Goal: Feedback & Contribution: Contribute content

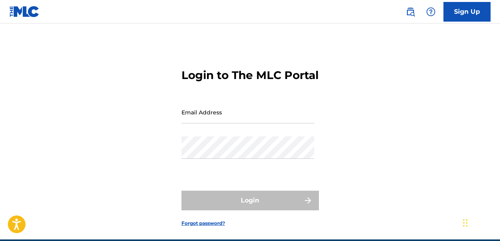
click at [202, 123] on input "Email Address" at bounding box center [247, 112] width 133 height 22
type input "[EMAIL_ADDRESS][DOMAIN_NAME]"
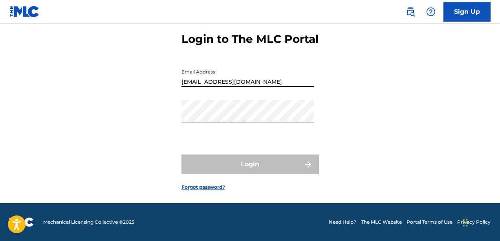
scroll to position [44, 0]
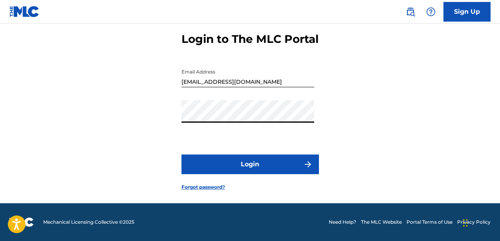
click at [243, 165] on button "Login" at bounding box center [249, 164] width 137 height 20
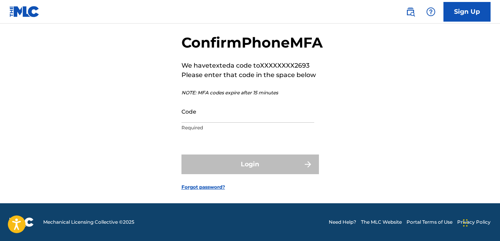
scroll to position [47, 0]
click at [232, 123] on input "Code" at bounding box center [247, 111] width 133 height 22
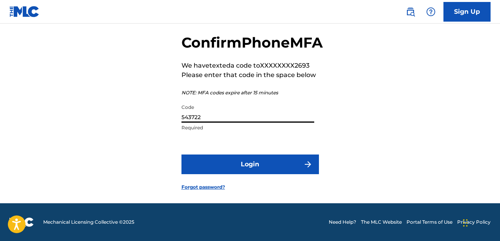
type input "543722"
click at [218, 174] on button "Login" at bounding box center [249, 164] width 137 height 20
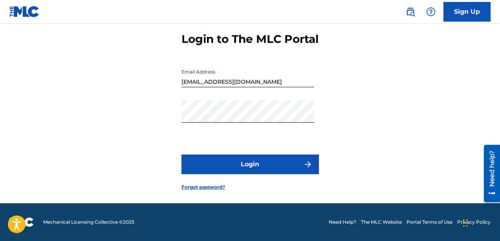
scroll to position [44, 0]
click at [232, 173] on button "Login" at bounding box center [249, 164] width 137 height 20
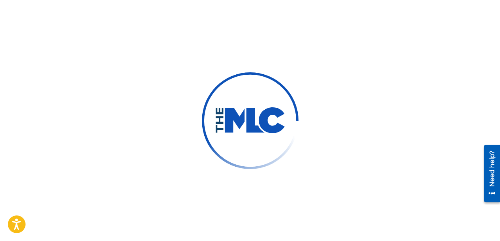
scroll to position [47, 0]
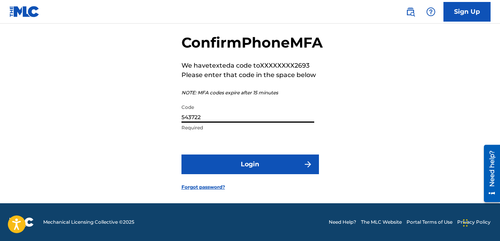
drag, startPoint x: 206, startPoint y: 119, endPoint x: 171, endPoint y: 119, distance: 35.3
click at [171, 119] on div "Confirm Phone MFA We have texted a code to XXXXXXXX2693 Please enter that code …" at bounding box center [250, 106] width 500 height 194
type input "527139"
click at [202, 165] on button "Login" at bounding box center [249, 164] width 137 height 20
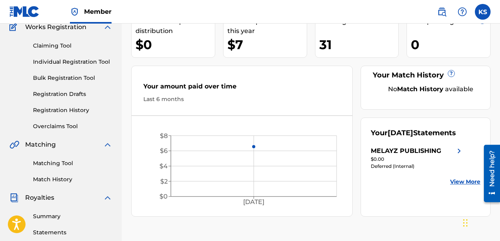
scroll to position [77, 0]
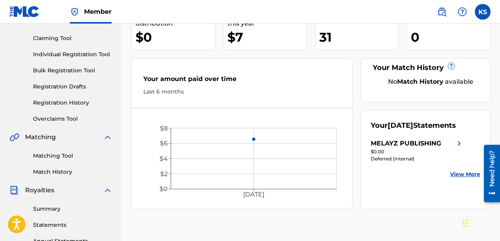
click at [405, 148] on div "MELAYZ PUBLISHING" at bounding box center [406, 143] width 70 height 9
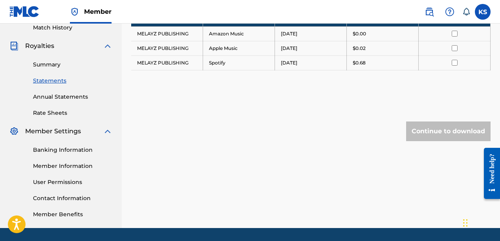
scroll to position [223, 0]
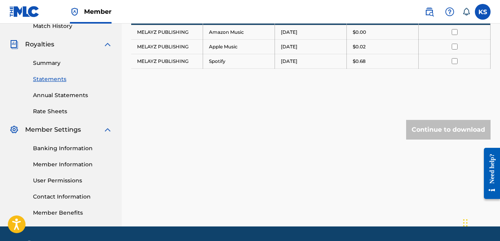
click at [70, 147] on link "Banking Information" at bounding box center [72, 148] width 79 height 8
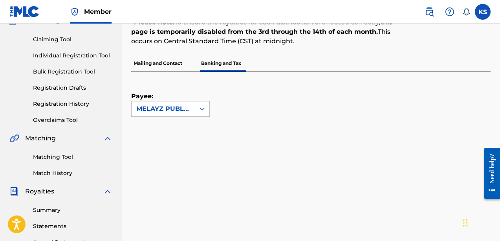
scroll to position [74, 0]
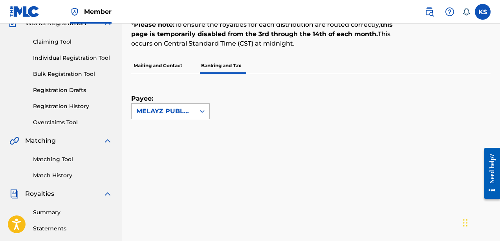
click at [204, 108] on icon at bounding box center [202, 111] width 8 height 8
click at [240, 111] on div "Payee: MELAYZ PUBLISHING selected, 1 of 1. 1 result available. Use Up and Down …" at bounding box center [301, 96] width 340 height 45
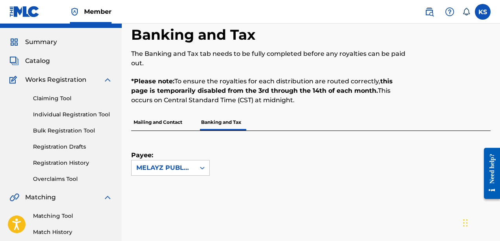
scroll to position [0, 0]
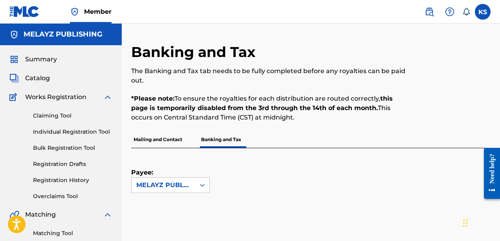
click at [62, 115] on link "Claiming Tool" at bounding box center [72, 116] width 79 height 8
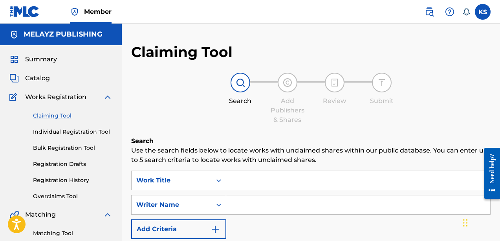
click at [274, 188] on input "Search Form" at bounding box center [358, 180] width 264 height 19
type input "A"
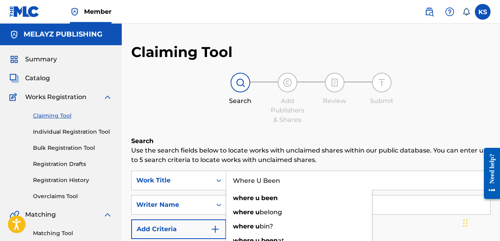
type input "Where U Been"
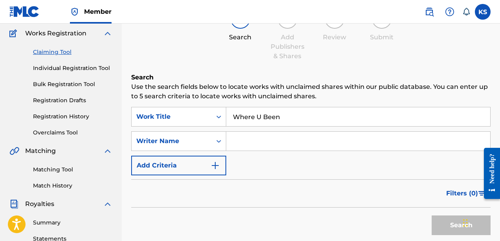
scroll to position [84, 0]
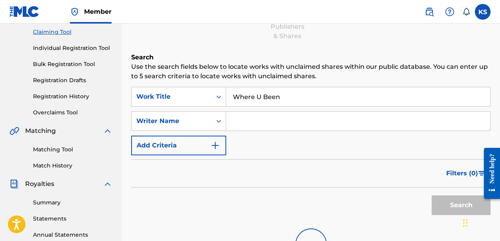
click at [311, 116] on input "Search Form" at bounding box center [358, 121] width 264 height 19
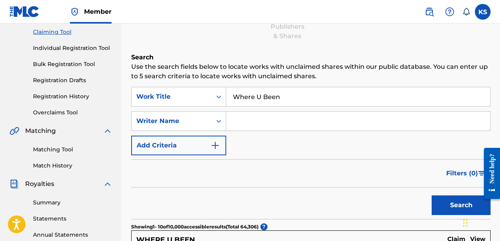
type input "[PERSON_NAME]"
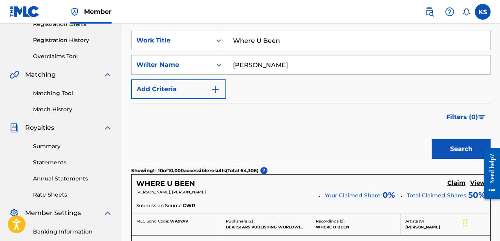
scroll to position [135, 0]
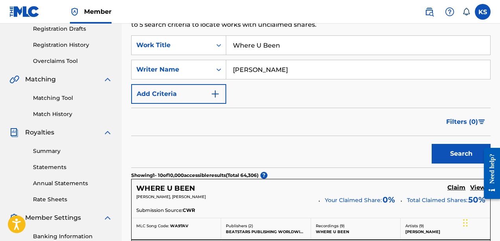
click at [452, 158] on button "Search" at bounding box center [461, 154] width 59 height 20
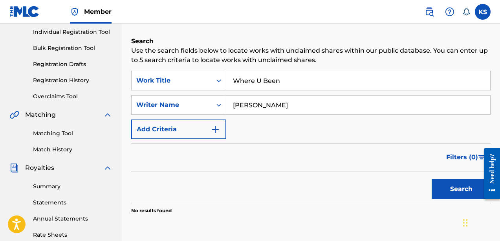
scroll to position [0, 0]
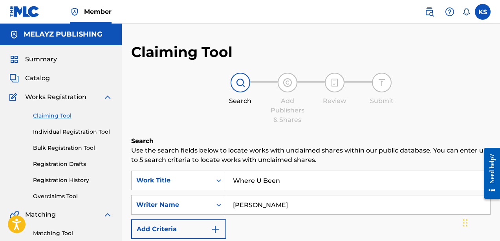
click at [47, 97] on span "Works Registration" at bounding box center [55, 96] width 61 height 9
click at [62, 130] on link "Individual Registration Tool" at bounding box center [72, 132] width 79 height 8
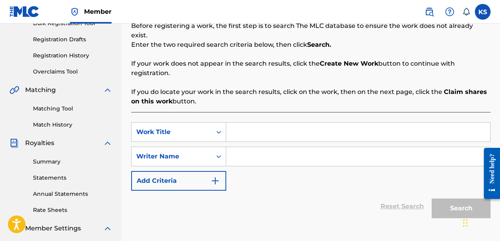
scroll to position [126, 0]
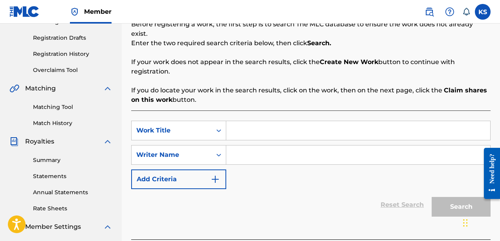
click at [249, 121] on input "Search Form" at bounding box center [358, 130] width 264 height 19
type input "Where U been"
click at [256, 168] on div "SearchWithCriteria40369298-124b-4e30-aa5d-8c7c6d425ccc Work Title Where U been …" at bounding box center [310, 155] width 359 height 68
click at [256, 145] on input "Search Form" at bounding box center [358, 154] width 264 height 19
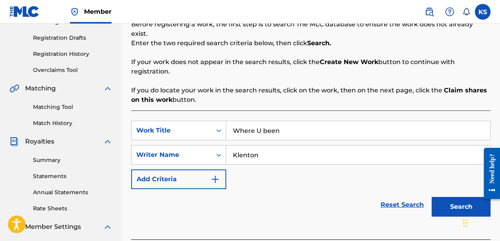
type input "Klenton"
click at [432, 197] on button "Search" at bounding box center [461, 207] width 59 height 20
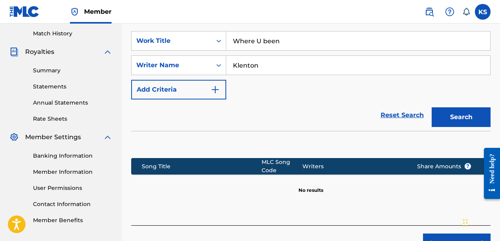
scroll to position [216, 0]
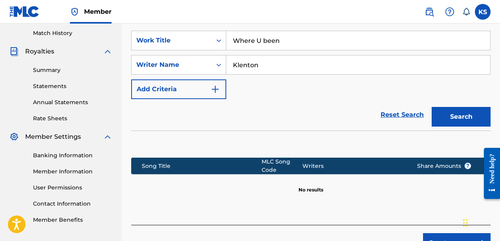
click at [445, 233] on button "Create new work" at bounding box center [457, 243] width 68 height 20
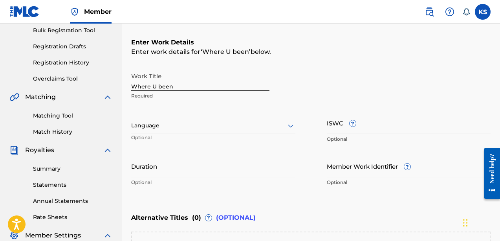
scroll to position [92, 0]
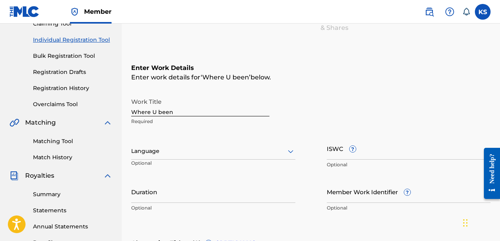
click at [161, 111] on input "Where U been" at bounding box center [200, 105] width 138 height 22
type input "Where U eenB"
click at [370, 152] on input "ISWC ?" at bounding box center [409, 148] width 164 height 22
paste input "T-334.436.558-4"
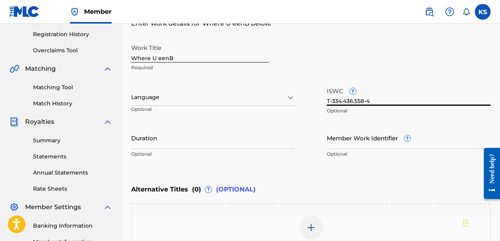
scroll to position [146, 0]
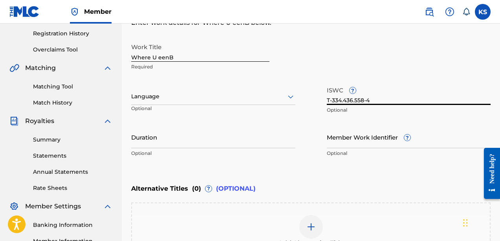
type input "T-334.436.558-4"
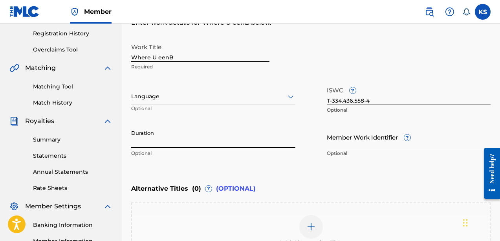
click at [179, 139] on input "Duration" at bounding box center [213, 137] width 164 height 22
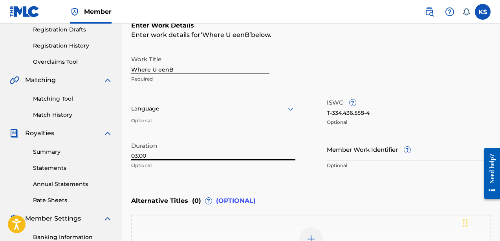
scroll to position [124, 0]
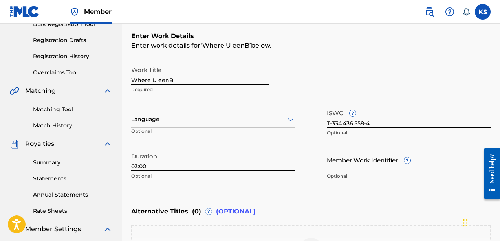
type input "03:00"
click at [184, 79] on input "Where U eenB" at bounding box center [200, 73] width 138 height 22
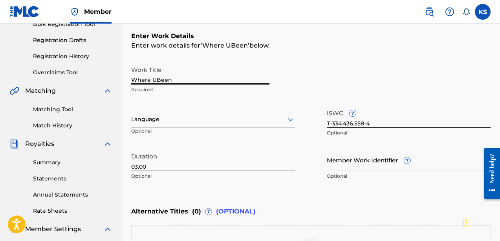
click at [153, 79] on input "Where UBeen" at bounding box center [200, 73] width 138 height 22
type input "Where U Been"
click at [176, 119] on div at bounding box center [213, 119] width 164 height 10
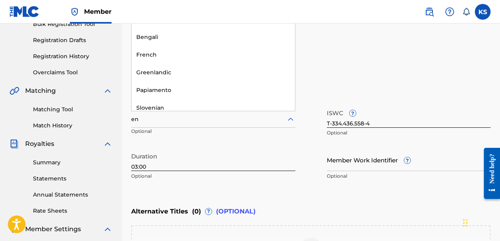
type input "eng"
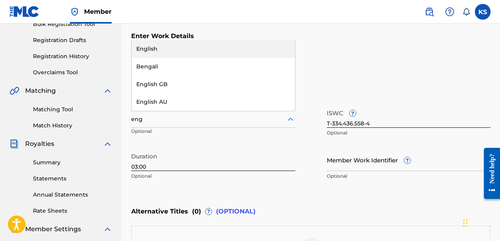
click at [156, 50] on div "English" at bounding box center [213, 49] width 163 height 18
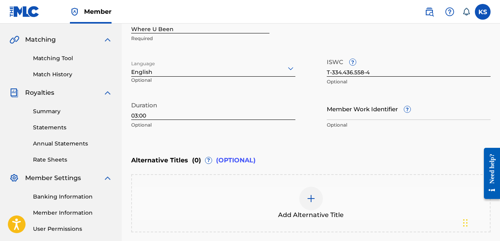
scroll to position [176, 0]
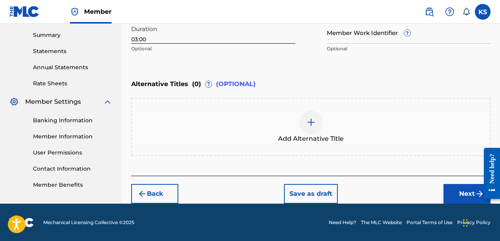
click at [464, 198] on button "Next" at bounding box center [466, 194] width 47 height 20
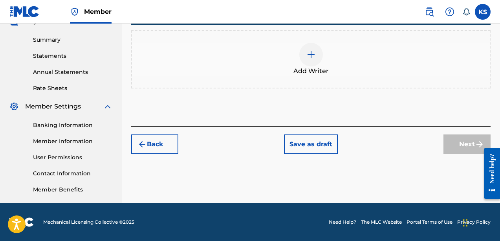
scroll to position [149, 0]
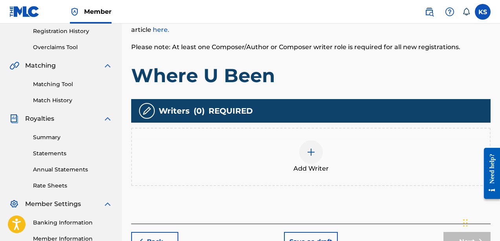
click at [296, 157] on div "Add Writer" at bounding box center [311, 156] width 358 height 33
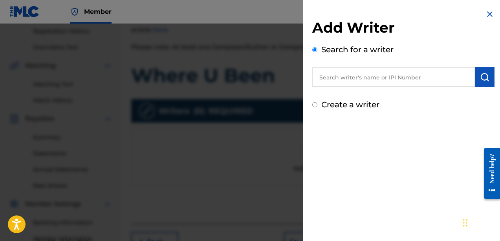
click at [349, 83] on input "text" at bounding box center [393, 77] width 163 height 20
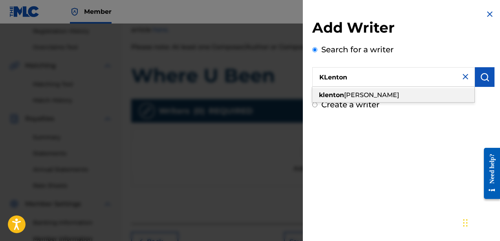
click at [358, 95] on span "[PERSON_NAME]" at bounding box center [371, 94] width 55 height 7
type input "[PERSON_NAME]"
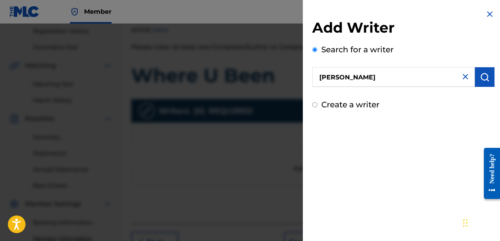
click at [408, 79] on input "[PERSON_NAME]" at bounding box center [393, 77] width 163 height 20
click at [400, 80] on input "[PERSON_NAME]" at bounding box center [393, 77] width 163 height 20
drag, startPoint x: 400, startPoint y: 80, endPoint x: 318, endPoint y: 74, distance: 82.3
click at [318, 76] on input "[PERSON_NAME]" at bounding box center [393, 77] width 163 height 20
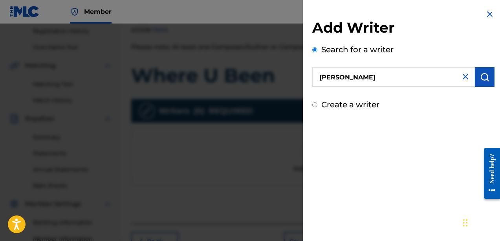
type input "[PERSON_NAME]"
click at [485, 79] on img "submit" at bounding box center [484, 76] width 9 height 9
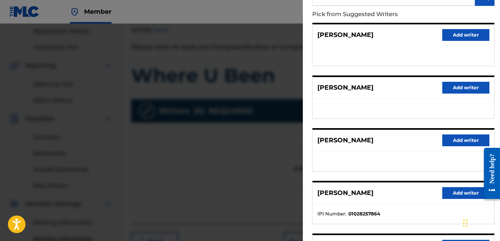
scroll to position [90, 0]
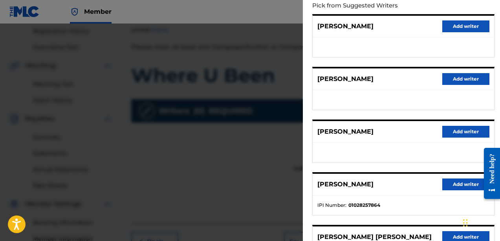
click at [456, 183] on button "Add writer" at bounding box center [465, 184] width 47 height 12
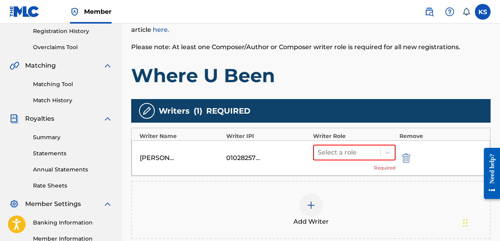
click at [406, 157] on img "submit" at bounding box center [406, 157] width 9 height 9
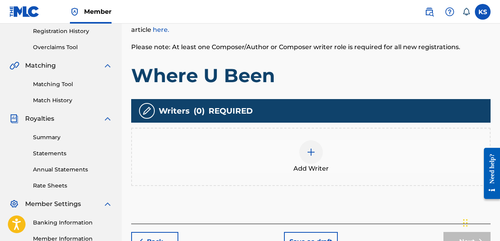
click at [304, 158] on div at bounding box center [311, 152] width 24 height 24
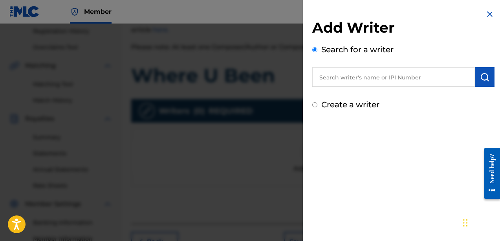
click at [350, 82] on input "text" at bounding box center [393, 77] width 163 height 20
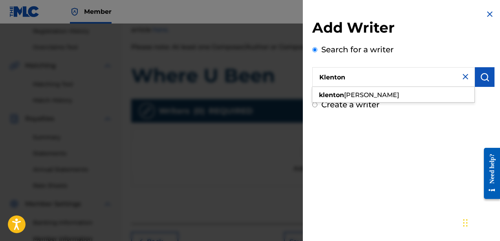
type input "Klenton"
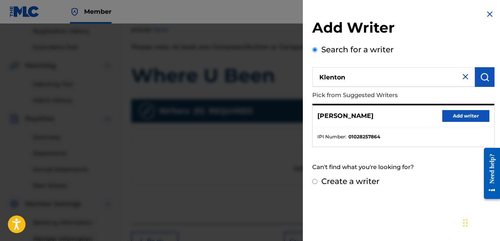
click at [461, 116] on button "Add writer" at bounding box center [465, 116] width 47 height 12
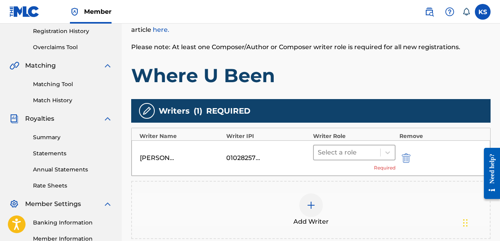
click at [365, 156] on div at bounding box center [347, 152] width 59 height 11
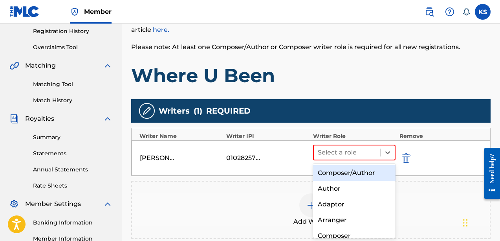
click at [363, 174] on div "Composer/Author" at bounding box center [354, 173] width 82 height 16
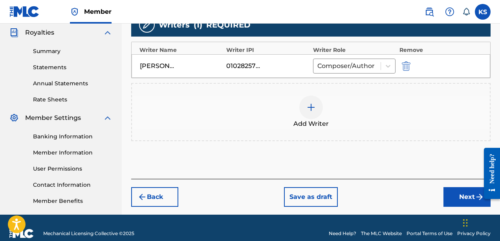
scroll to position [246, 0]
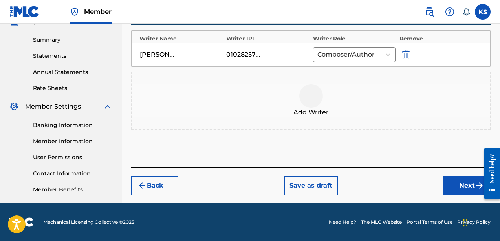
click at [468, 192] on button "Next" at bounding box center [466, 186] width 47 height 20
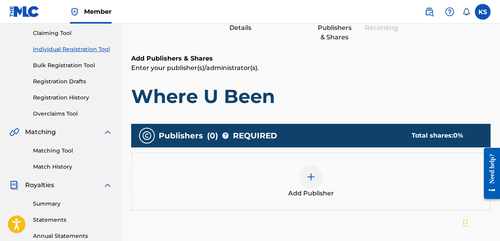
scroll to position [112, 0]
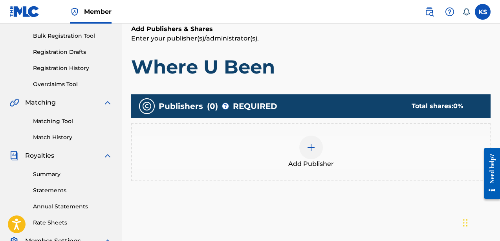
click at [308, 141] on div at bounding box center [311, 147] width 24 height 24
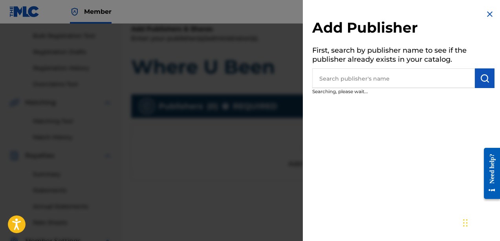
click at [339, 79] on input "text" at bounding box center [393, 78] width 163 height 20
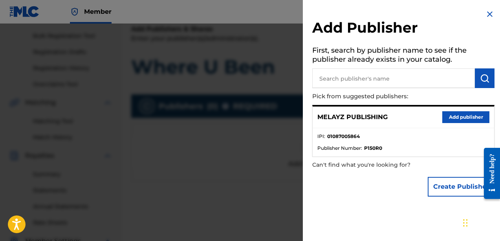
click at [457, 115] on button "Add publisher" at bounding box center [465, 117] width 47 height 12
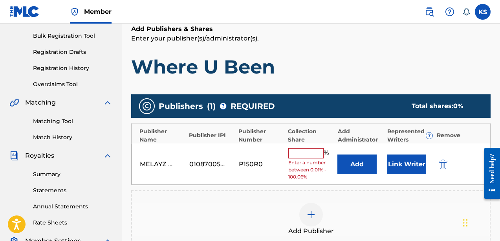
click at [310, 159] on span "Enter a number between 0.01% - 100.06%" at bounding box center [311, 169] width 46 height 21
click at [306, 154] on input "text" at bounding box center [305, 153] width 35 height 10
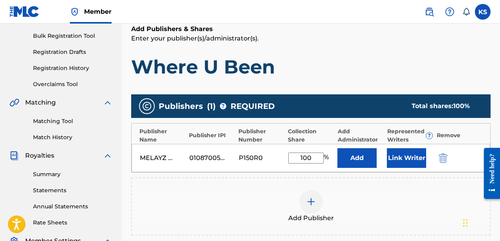
type input "100"
click at [399, 157] on button "Link Writer" at bounding box center [406, 158] width 39 height 20
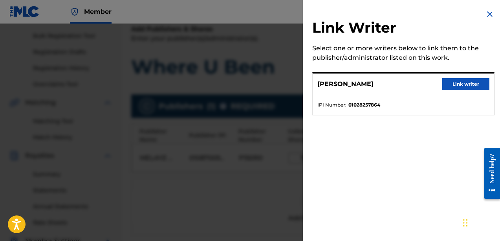
click at [455, 84] on button "Link writer" at bounding box center [465, 84] width 47 height 12
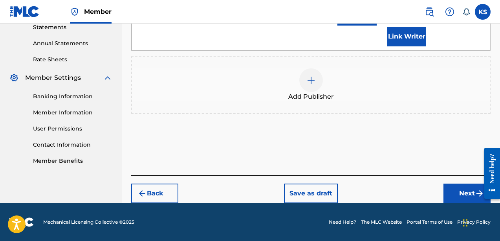
click at [460, 194] on button "Next" at bounding box center [466, 193] width 47 height 20
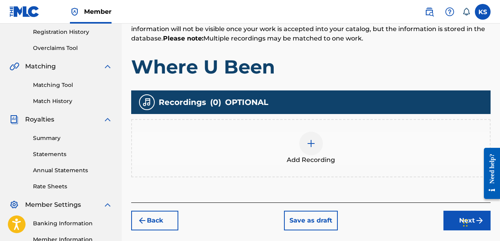
scroll to position [159, 0]
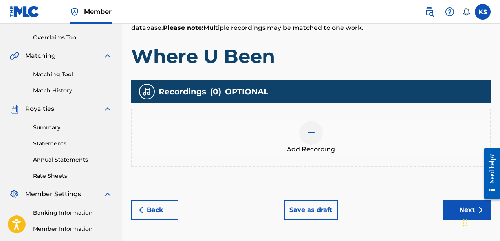
click at [311, 126] on div at bounding box center [311, 133] width 24 height 24
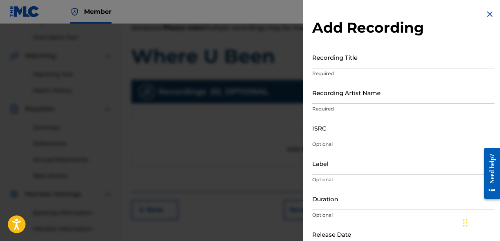
click at [340, 63] on input "Recording Title" at bounding box center [403, 57] width 182 height 22
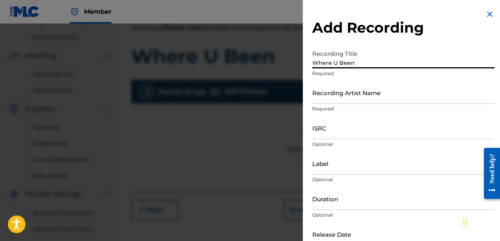
type input "Where U Been"
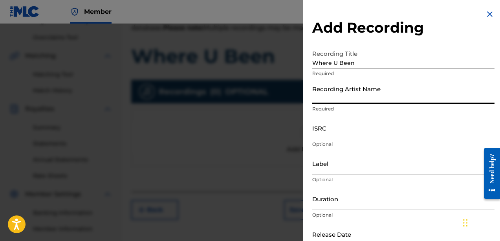
click at [351, 92] on input "Recording Artist Name" at bounding box center [403, 92] width 182 height 22
type input "Melayz"
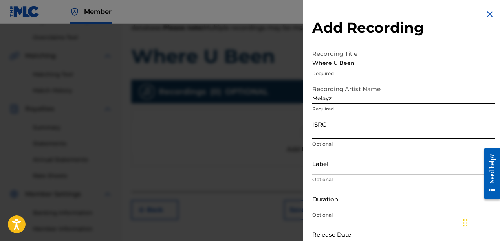
click at [330, 132] on input "ISRC" at bounding box center [403, 128] width 182 height 22
paste input "QZWFW2548655"
type input "QZWFW2548655"
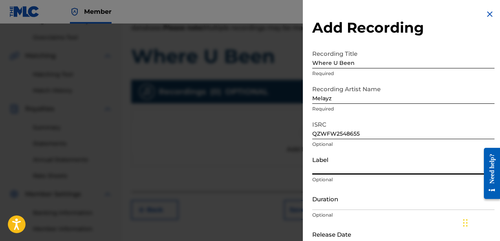
click at [336, 166] on input "Label" at bounding box center [403, 163] width 182 height 22
type input "Malaise Records"
click at [350, 203] on input "Duration" at bounding box center [403, 198] width 182 height 22
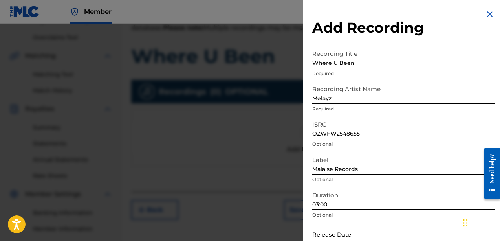
scroll to position [46, 0]
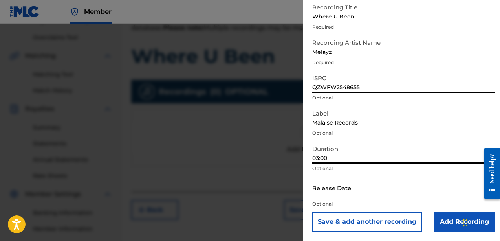
type input "03:00"
click at [346, 192] on input "text" at bounding box center [345, 187] width 67 height 22
select select "7"
select select "2025"
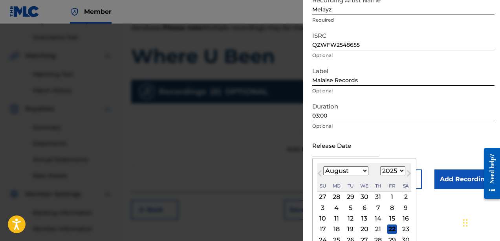
scroll to position [90, 0]
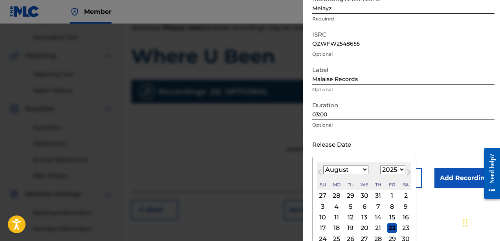
click at [324, 194] on div "27" at bounding box center [322, 195] width 9 height 9
type input "[DATE]"
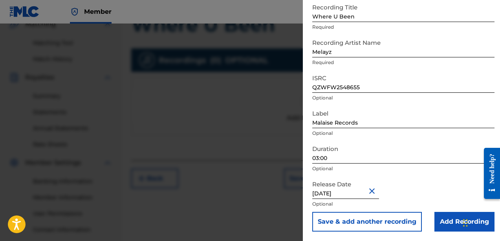
scroll to position [193, 0]
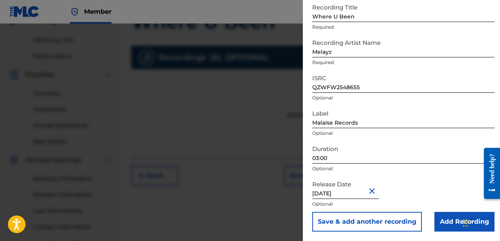
click at [352, 192] on input "[DATE]" at bounding box center [345, 187] width 67 height 22
select select "6"
select select "2025"
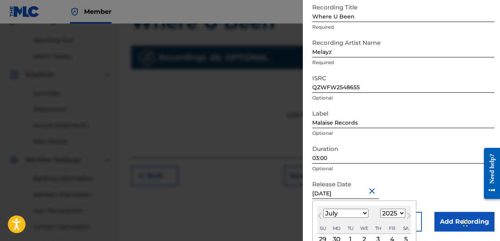
scroll to position [104, 0]
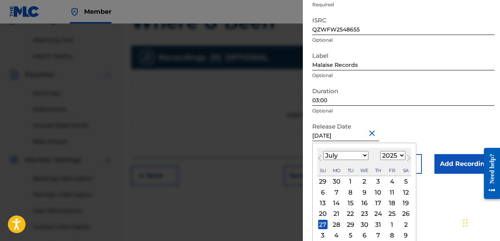
click at [363, 155] on select "January February March April May June July August September October November De…" at bounding box center [345, 155] width 45 height 9
select select "7"
click at [364, 223] on div "27" at bounding box center [364, 223] width 9 height 9
type input "[DATE]"
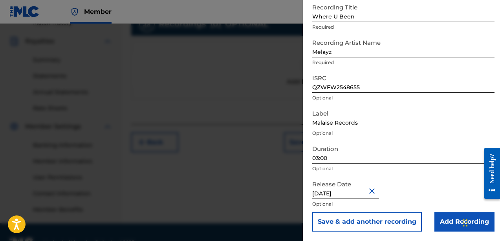
scroll to position [228, 0]
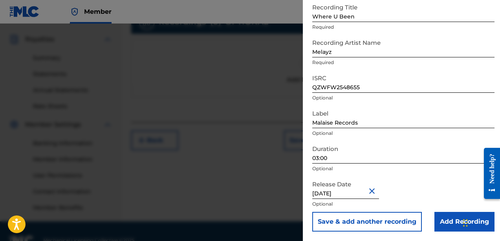
click at [450, 218] on input "Add Recording" at bounding box center [464, 222] width 60 height 20
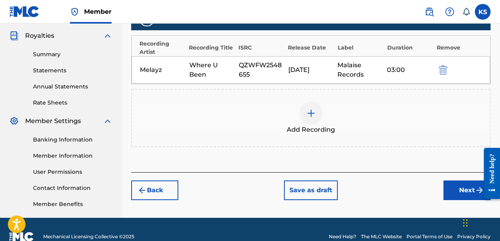
click at [456, 188] on button "Next" at bounding box center [466, 190] width 47 height 20
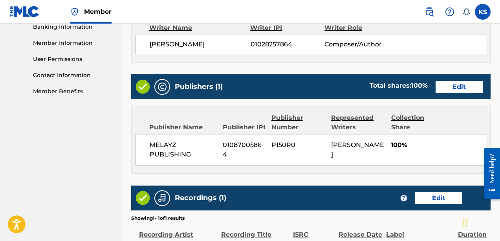
scroll to position [451, 0]
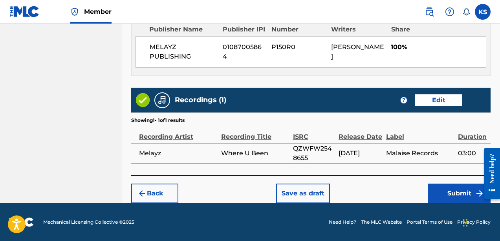
click at [454, 196] on button "Submit" at bounding box center [459, 193] width 63 height 20
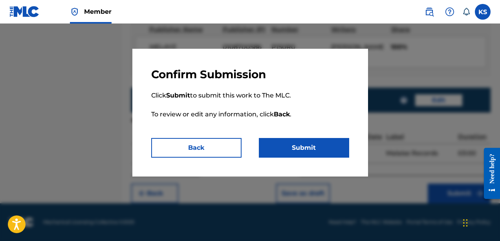
click at [299, 147] on button "Submit" at bounding box center [304, 148] width 90 height 20
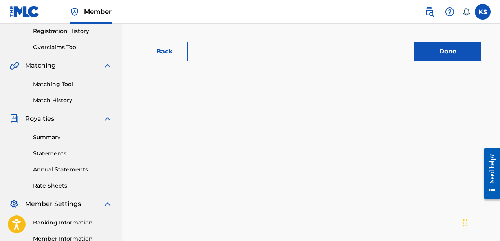
scroll to position [150, 0]
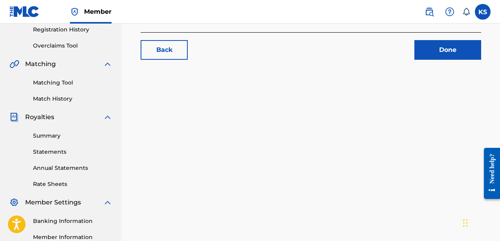
click at [55, 136] on link "Summary" at bounding box center [72, 136] width 79 height 8
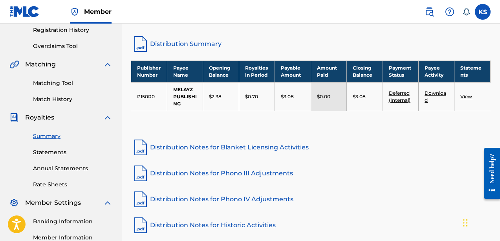
scroll to position [153, 0]
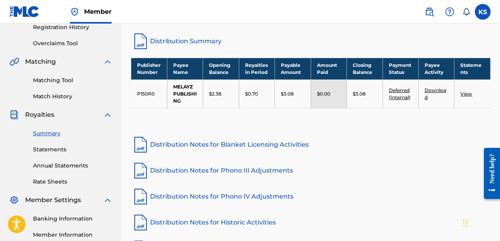
click at [430, 87] on link "Download" at bounding box center [435, 93] width 22 height 13
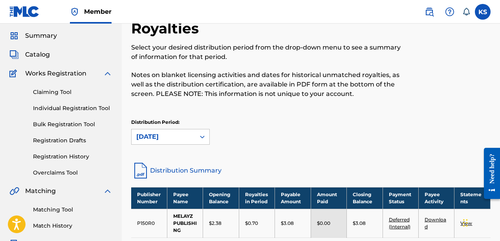
scroll to position [10, 0]
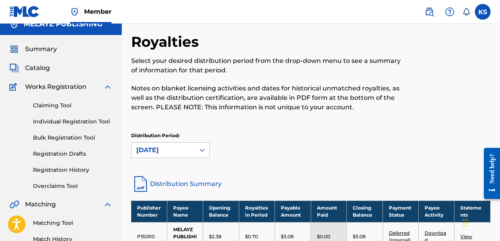
click at [49, 49] on span "Summary" at bounding box center [41, 48] width 32 height 9
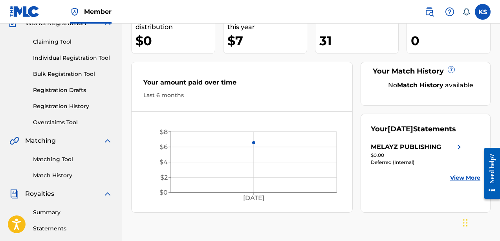
scroll to position [75, 0]
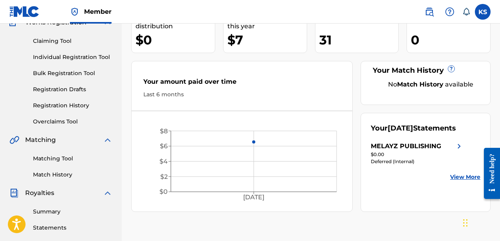
click at [460, 181] on link "View More" at bounding box center [465, 177] width 30 height 8
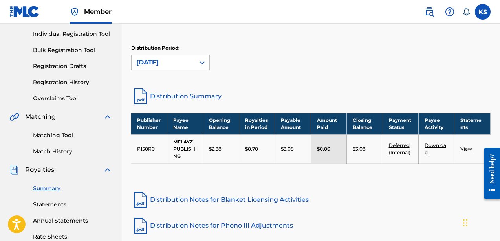
scroll to position [98, 0]
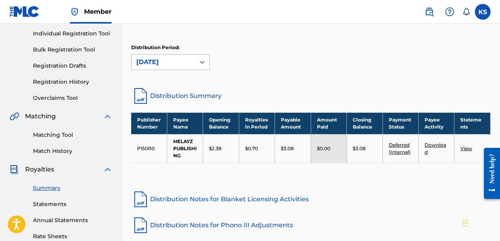
click at [177, 66] on div "[DATE]" at bounding box center [163, 61] width 54 height 9
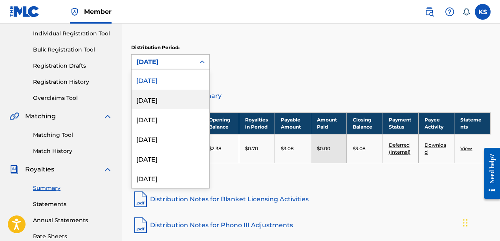
click at [179, 101] on div "[DATE]" at bounding box center [171, 100] width 78 height 20
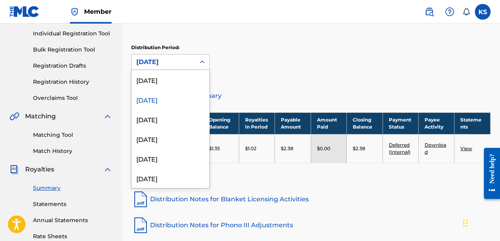
click at [168, 61] on div "[DATE]" at bounding box center [163, 61] width 54 height 9
click at [182, 177] on div "[DATE]" at bounding box center [171, 178] width 78 height 20
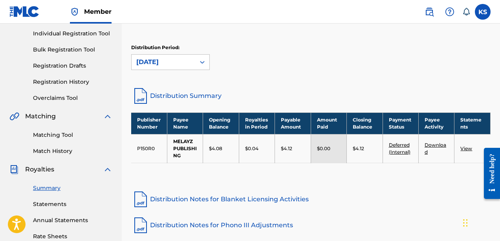
click at [161, 65] on div "[DATE]" at bounding box center [163, 61] width 54 height 9
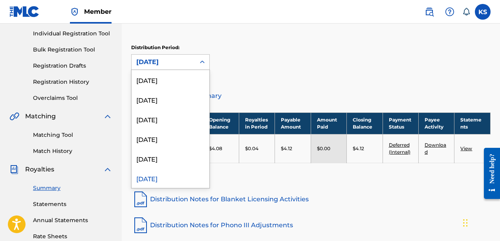
scroll to position [6, 0]
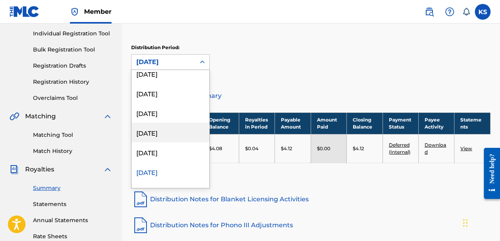
click at [161, 132] on div "[DATE]" at bounding box center [171, 133] width 78 height 20
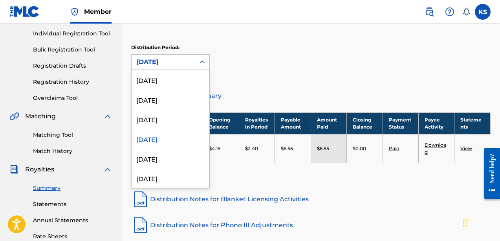
click at [157, 60] on div "[DATE]" at bounding box center [163, 61] width 54 height 9
click at [177, 185] on div "[DATE]" at bounding box center [171, 178] width 78 height 20
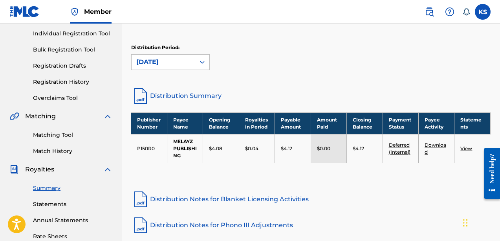
click at [163, 61] on div "[DATE]" at bounding box center [163, 61] width 54 height 9
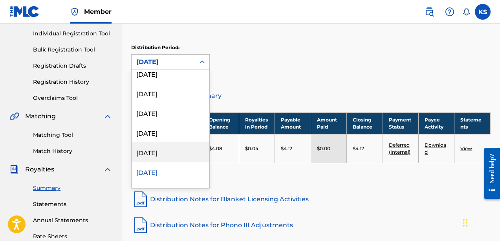
click at [179, 157] on div "[DATE]" at bounding box center [171, 152] width 78 height 20
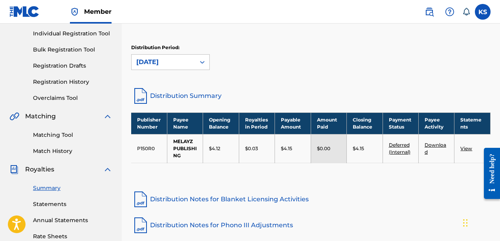
click at [177, 61] on div "[DATE]" at bounding box center [163, 61] width 54 height 9
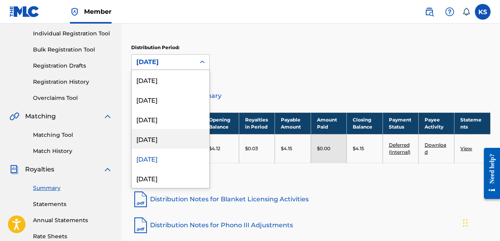
click at [174, 139] on div "[DATE]" at bounding box center [171, 139] width 78 height 20
